Goal: Navigation & Orientation: Find specific page/section

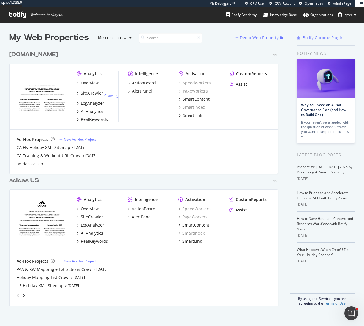
click at [33, 54] on div "[DOMAIN_NAME]" at bounding box center [33, 54] width 49 height 8
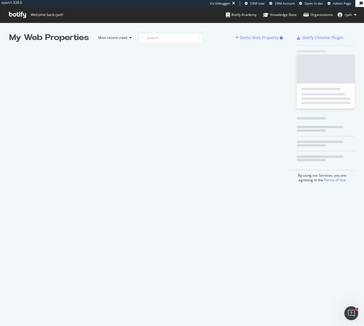
scroll to position [326, 364]
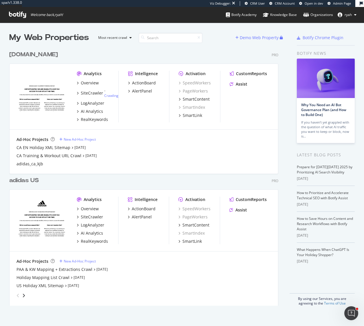
click at [29, 55] on div "[DOMAIN_NAME]" at bounding box center [33, 54] width 49 height 8
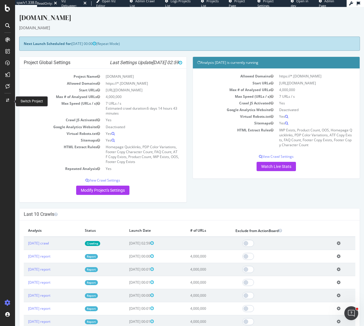
click at [8, 100] on icon at bounding box center [7, 100] width 3 height 3
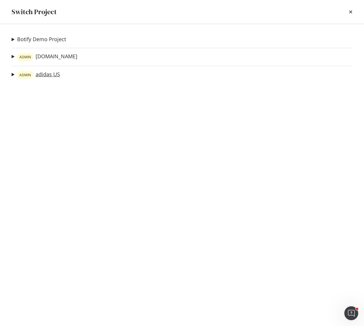
click at [49, 72] on link "ADMIN adidas US" at bounding box center [38, 75] width 43 height 8
